Goal: Leave review/rating: Share an evaluation or opinion about a product, service, or content

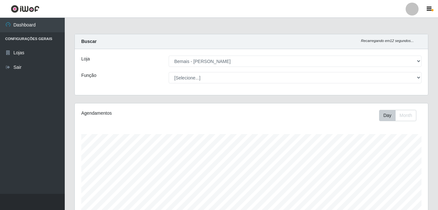
select select "230"
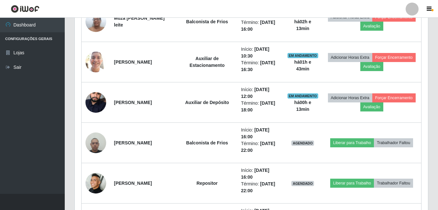
scroll to position [134, 353]
click at [435, 92] on div "Carregando... Buscar Recarregando em 19 segundos... Loja [Selecione...] Bemais …" at bounding box center [251, 25] width 373 height 1033
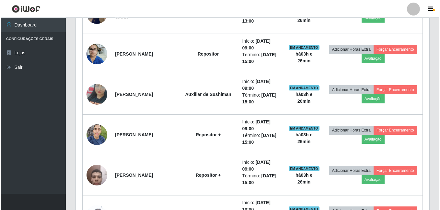
scroll to position [201, 0]
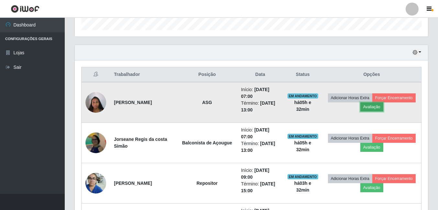
click at [383, 110] on button "Avaliação" at bounding box center [371, 107] width 23 height 9
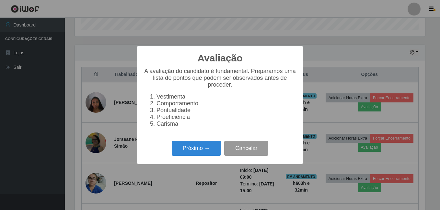
scroll to position [134, 350]
click at [201, 156] on button "Próximo →" at bounding box center [196, 148] width 49 height 15
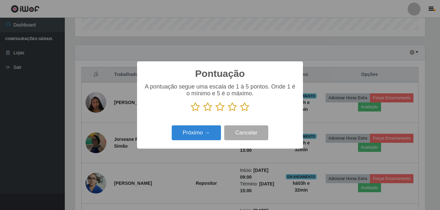
click at [246, 110] on icon at bounding box center [244, 107] width 9 height 10
click at [240, 112] on input "radio" at bounding box center [240, 112] width 0 height 0
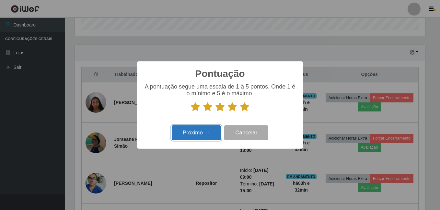
click at [194, 131] on button "Próximo →" at bounding box center [196, 133] width 49 height 15
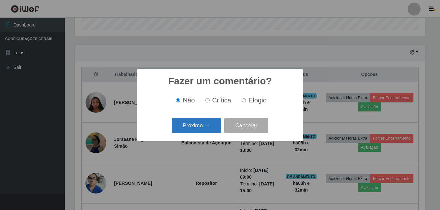
click at [194, 129] on button "Próximo →" at bounding box center [196, 125] width 49 height 15
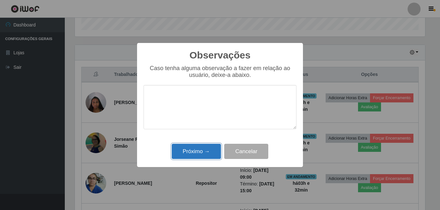
click at [201, 149] on button "Próximo →" at bounding box center [196, 151] width 49 height 15
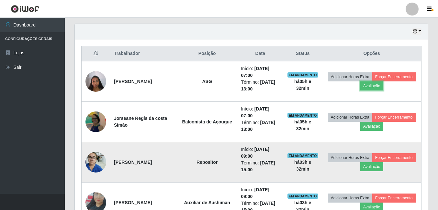
scroll to position [234, 0]
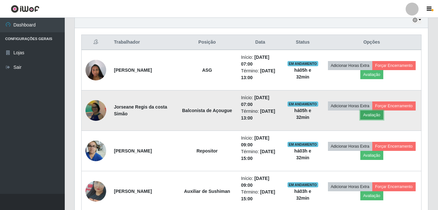
click at [383, 118] on button "Avaliação" at bounding box center [371, 115] width 23 height 9
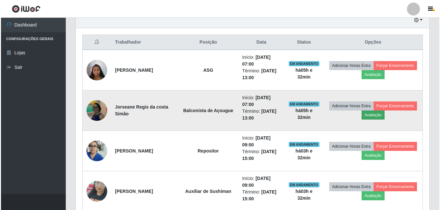
scroll to position [134, 350]
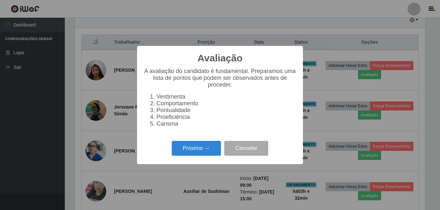
click at [188, 143] on div "Próximo → Cancelar" at bounding box center [219, 148] width 153 height 18
click at [187, 147] on button "Próximo →" at bounding box center [196, 148] width 49 height 15
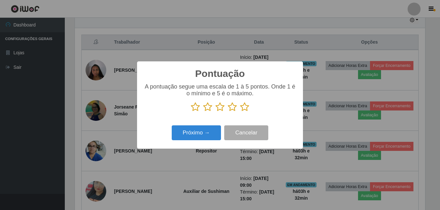
scroll to position [323603, 323387]
click at [244, 110] on icon at bounding box center [244, 107] width 9 height 10
click at [240, 112] on input "radio" at bounding box center [240, 112] width 0 height 0
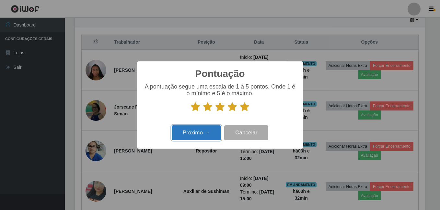
click at [202, 135] on button "Próximo →" at bounding box center [196, 133] width 49 height 15
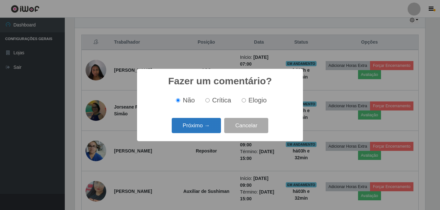
click at [195, 132] on button "Próximo →" at bounding box center [196, 125] width 49 height 15
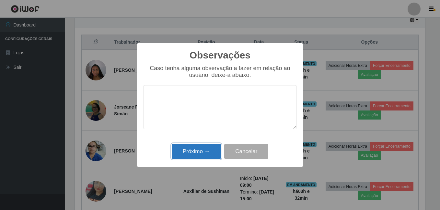
click at [204, 152] on button "Próximo →" at bounding box center [196, 151] width 49 height 15
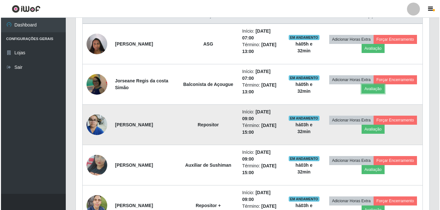
scroll to position [266, 0]
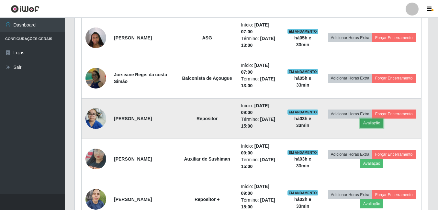
click at [383, 124] on button "Avaliação" at bounding box center [371, 123] width 23 height 9
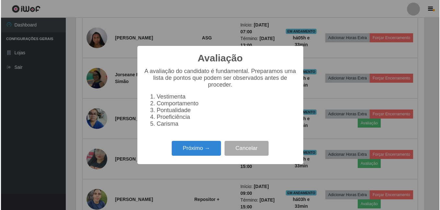
scroll to position [134, 350]
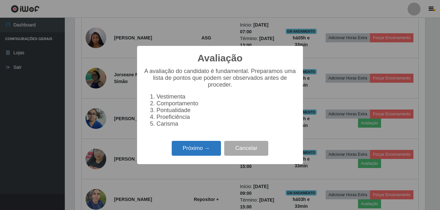
click at [207, 146] on button "Próximo →" at bounding box center [196, 148] width 49 height 15
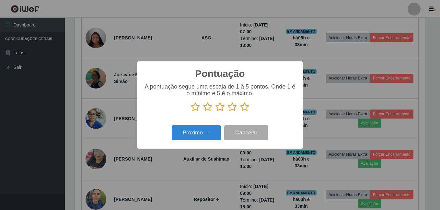
click at [247, 106] on icon at bounding box center [244, 107] width 9 height 10
click at [240, 112] on input "radio" at bounding box center [240, 112] width 0 height 0
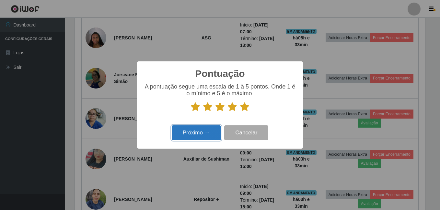
click at [204, 129] on button "Próximo →" at bounding box center [196, 133] width 49 height 15
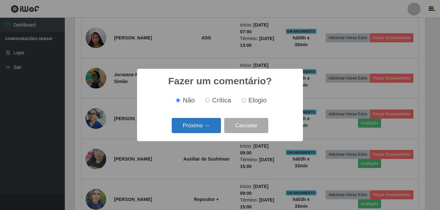
click at [203, 130] on button "Próximo →" at bounding box center [196, 125] width 49 height 15
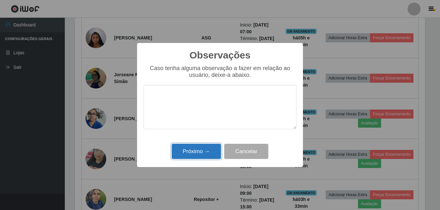
click at [204, 150] on button "Próximo →" at bounding box center [196, 151] width 49 height 15
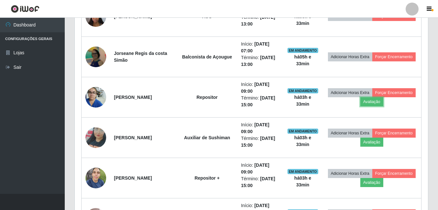
scroll to position [298, 0]
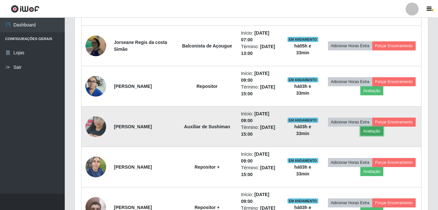
click at [383, 134] on button "Avaliação" at bounding box center [371, 131] width 23 height 9
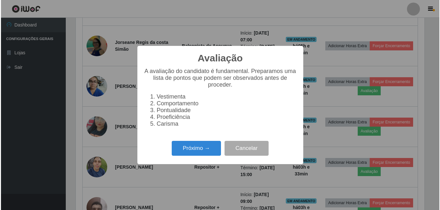
scroll to position [134, 350]
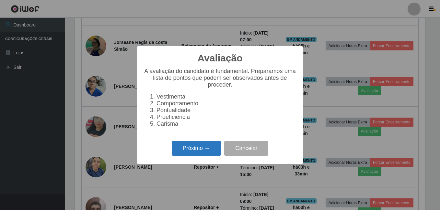
click at [198, 152] on button "Próximo →" at bounding box center [196, 148] width 49 height 15
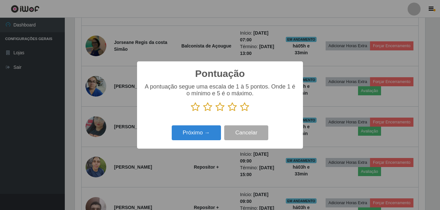
scroll to position [323603, 323387]
click at [246, 110] on icon at bounding box center [244, 107] width 9 height 10
click at [240, 112] on input "radio" at bounding box center [240, 112] width 0 height 0
click at [202, 125] on div "Próximo → Cancelar" at bounding box center [219, 133] width 153 height 18
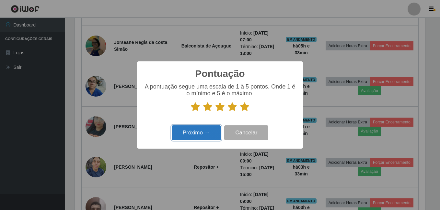
click at [202, 129] on button "Próximo →" at bounding box center [196, 133] width 49 height 15
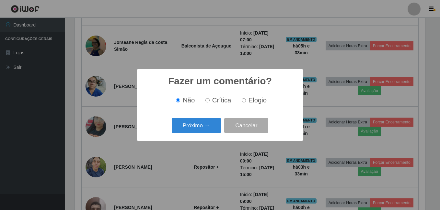
click at [202, 129] on button "Próximo →" at bounding box center [196, 125] width 49 height 15
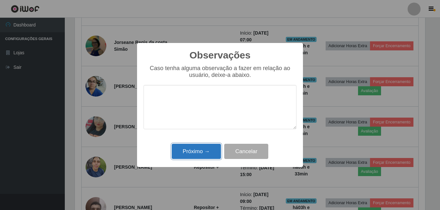
click at [206, 146] on button "Próximo →" at bounding box center [196, 151] width 49 height 15
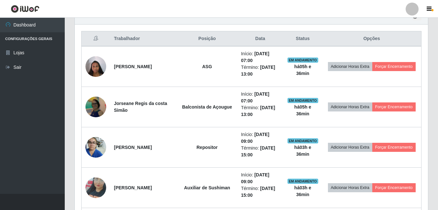
scroll to position [226, 0]
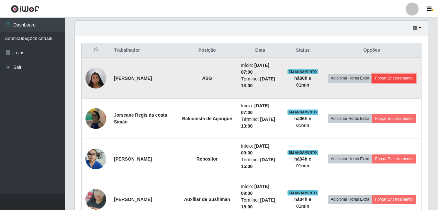
click at [372, 83] on button "Forçar Encerramento" at bounding box center [393, 78] width 43 height 9
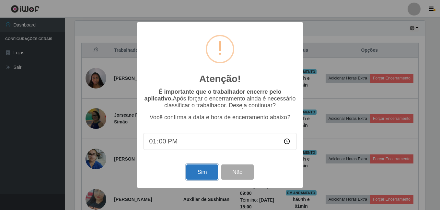
click at [195, 171] on button "Sim" at bounding box center [201, 172] width 31 height 15
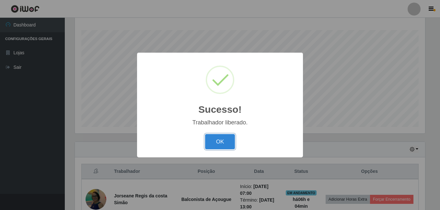
click at [205, 134] on button "OK" at bounding box center [220, 141] width 30 height 15
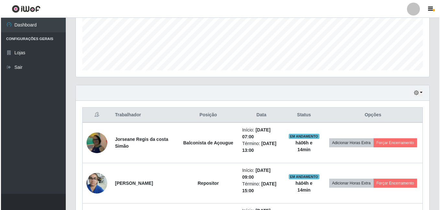
scroll to position [169, 0]
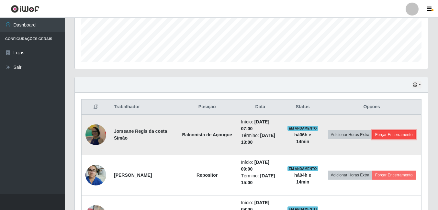
click at [391, 140] on button "Forçar Encerramento" at bounding box center [393, 134] width 43 height 9
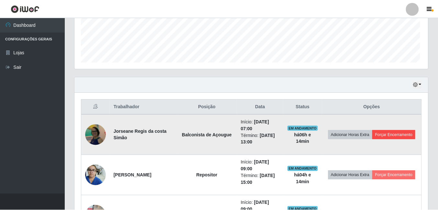
scroll to position [134, 350]
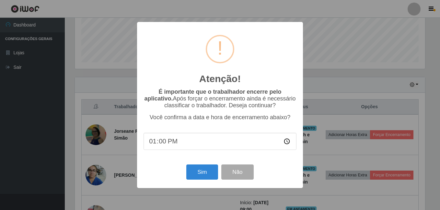
click at [159, 144] on input "13:00" at bounding box center [219, 141] width 153 height 17
type input "13:10"
click at [211, 174] on button "Sim" at bounding box center [201, 172] width 31 height 15
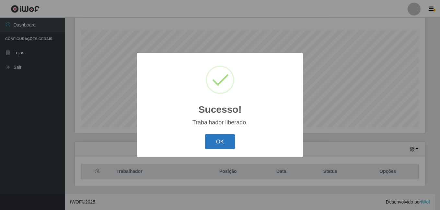
click at [223, 144] on button "OK" at bounding box center [220, 141] width 30 height 15
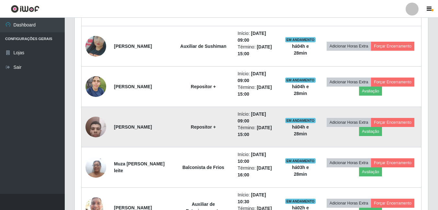
scroll to position [298, 0]
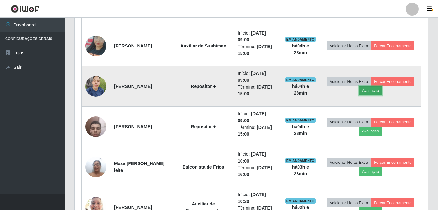
click at [382, 90] on button "Avaliação" at bounding box center [370, 90] width 23 height 9
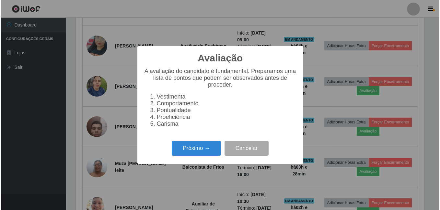
scroll to position [134, 350]
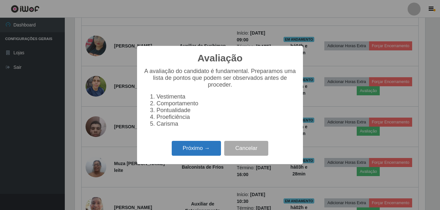
click at [209, 148] on button "Próximo →" at bounding box center [196, 148] width 49 height 15
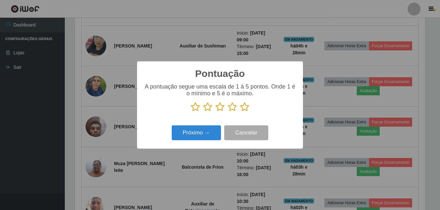
scroll to position [323603, 323387]
click at [246, 106] on icon at bounding box center [244, 107] width 9 height 10
click at [240, 112] on input "radio" at bounding box center [240, 112] width 0 height 0
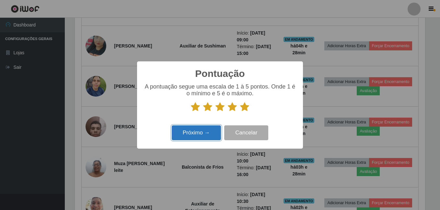
click at [199, 134] on button "Próximo →" at bounding box center [196, 133] width 49 height 15
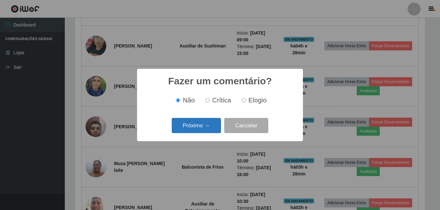
click at [205, 130] on button "Próximo →" at bounding box center [196, 125] width 49 height 15
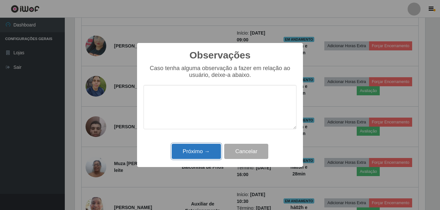
click at [211, 154] on button "Próximo →" at bounding box center [196, 151] width 49 height 15
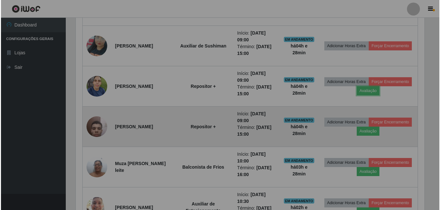
scroll to position [134, 353]
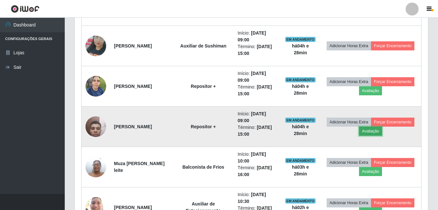
click at [382, 131] on button "Avaliação" at bounding box center [370, 131] width 23 height 9
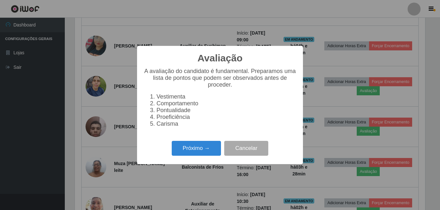
scroll to position [134, 350]
click at [184, 148] on button "Próximo →" at bounding box center [196, 148] width 49 height 15
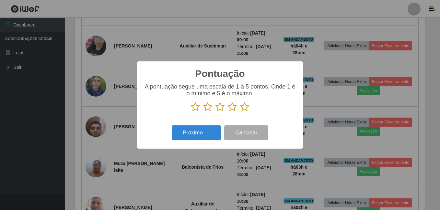
scroll to position [323603, 323387]
click at [241, 108] on icon at bounding box center [244, 107] width 9 height 10
click at [240, 112] on input "radio" at bounding box center [240, 112] width 0 height 0
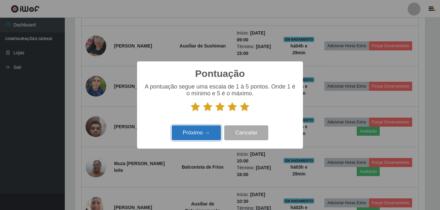
click at [204, 128] on button "Próximo →" at bounding box center [196, 133] width 49 height 15
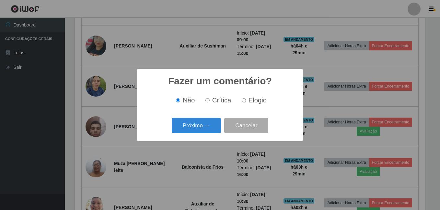
click at [196, 129] on button "Próximo →" at bounding box center [196, 125] width 49 height 15
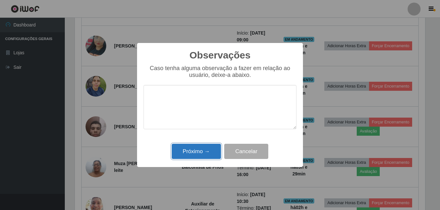
click at [202, 146] on button "Próximo →" at bounding box center [196, 151] width 49 height 15
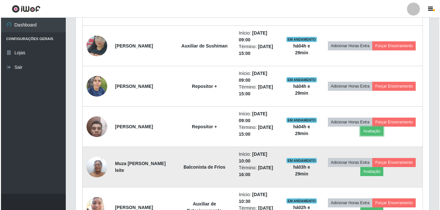
scroll to position [331, 0]
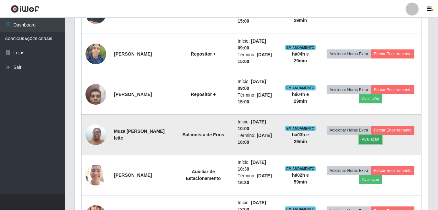
click at [382, 143] on button "Avaliação" at bounding box center [370, 139] width 23 height 9
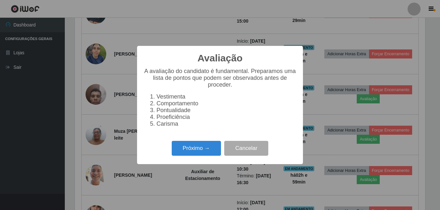
scroll to position [134, 350]
click at [200, 155] on button "Próximo →" at bounding box center [196, 148] width 49 height 15
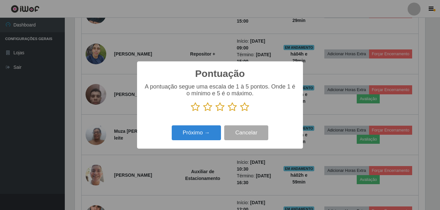
scroll to position [323603, 323387]
click at [245, 109] on icon at bounding box center [244, 107] width 9 height 10
click at [240, 112] on input "radio" at bounding box center [240, 112] width 0 height 0
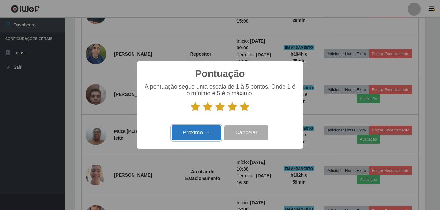
click at [192, 134] on button "Próximo →" at bounding box center [196, 133] width 49 height 15
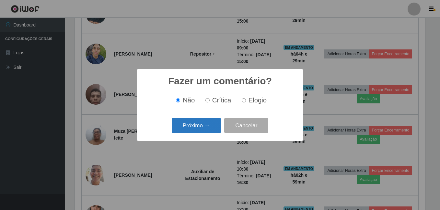
click at [191, 131] on button "Próximo →" at bounding box center [196, 125] width 49 height 15
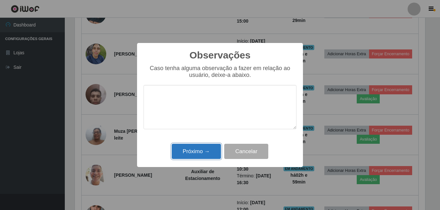
click at [203, 153] on button "Próximo →" at bounding box center [196, 151] width 49 height 15
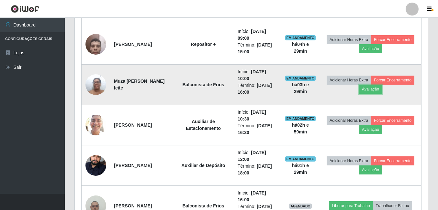
scroll to position [396, 0]
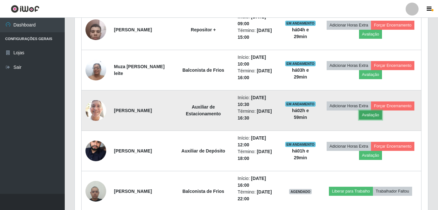
click at [382, 116] on button "Avaliação" at bounding box center [370, 115] width 23 height 9
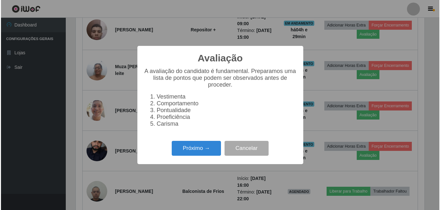
scroll to position [134, 350]
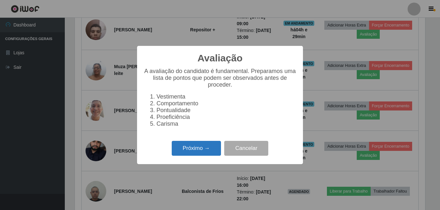
click at [186, 153] on button "Próximo →" at bounding box center [196, 148] width 49 height 15
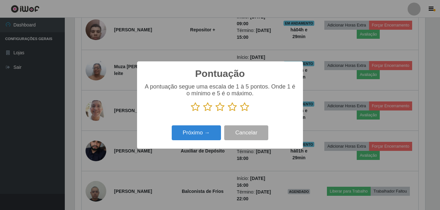
scroll to position [323603, 323387]
click at [246, 110] on icon at bounding box center [244, 107] width 9 height 10
click at [240, 112] on input "radio" at bounding box center [240, 112] width 0 height 0
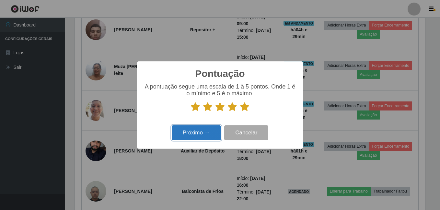
click at [197, 129] on button "Próximo →" at bounding box center [196, 133] width 49 height 15
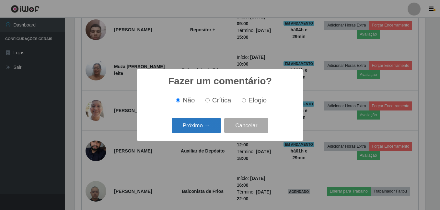
click at [196, 127] on button "Próximo →" at bounding box center [196, 125] width 49 height 15
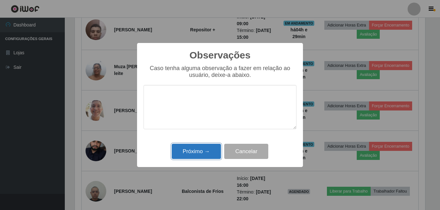
click at [204, 145] on button "Próximo →" at bounding box center [196, 151] width 49 height 15
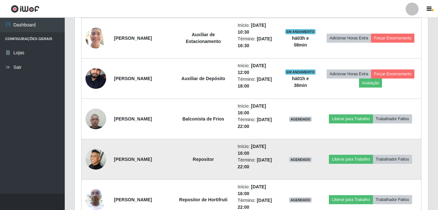
scroll to position [468, 0]
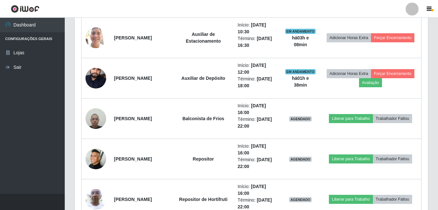
click at [75, 132] on div "Trabalhador Posição Data Status Opções Tessália Lúcia dos Santos Linhares Repos…" at bounding box center [251, 151] width 353 height 716
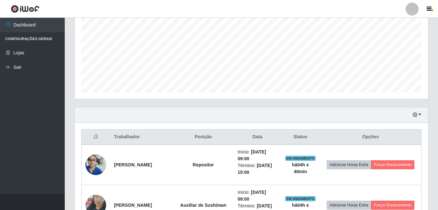
scroll to position [112, 0]
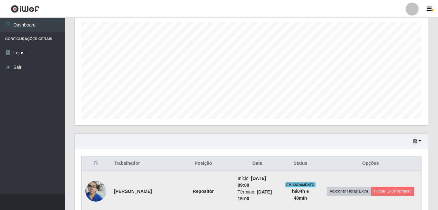
drag, startPoint x: 135, startPoint y: 196, endPoint x: 114, endPoint y: 190, distance: 22.5
click at [114, 190] on td "[PERSON_NAME]" at bounding box center [141, 191] width 63 height 41
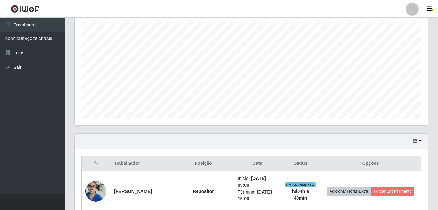
drag, startPoint x: 114, startPoint y: 190, endPoint x: 100, endPoint y: 137, distance: 54.6
click at [100, 137] on div "Hoje 1 dia 3 dias 1 Semana Não encerrados" at bounding box center [251, 142] width 353 height 16
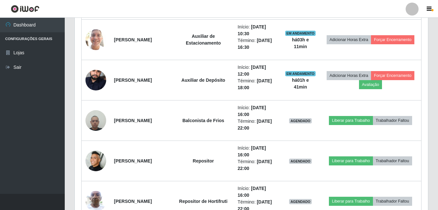
scroll to position [480, 0]
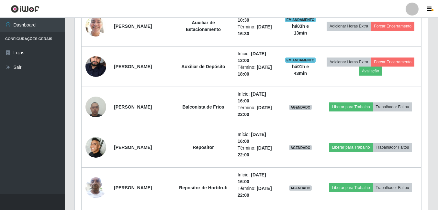
drag, startPoint x: 437, startPoint y: 56, endPoint x: 435, endPoint y: 60, distance: 3.8
click at [437, 56] on div "Carregando... Buscar Recarregando em 3 segundos... [PERSON_NAME] [Selecione...]…" at bounding box center [251, 30] width 373 height 952
